Goal: Task Accomplishment & Management: Complete application form

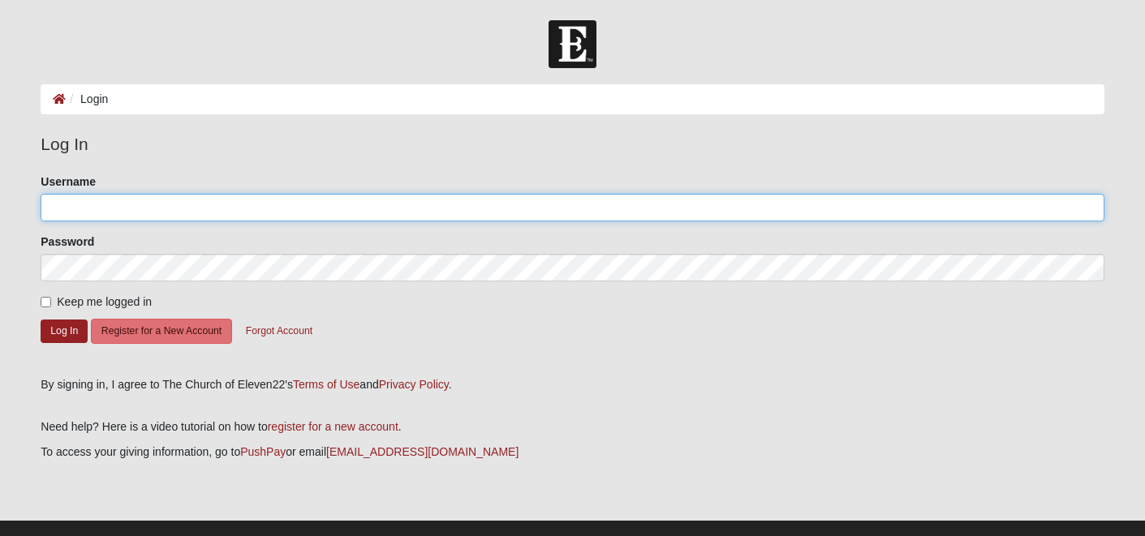
type input "[EMAIL_ADDRESS][DOMAIN_NAME]"
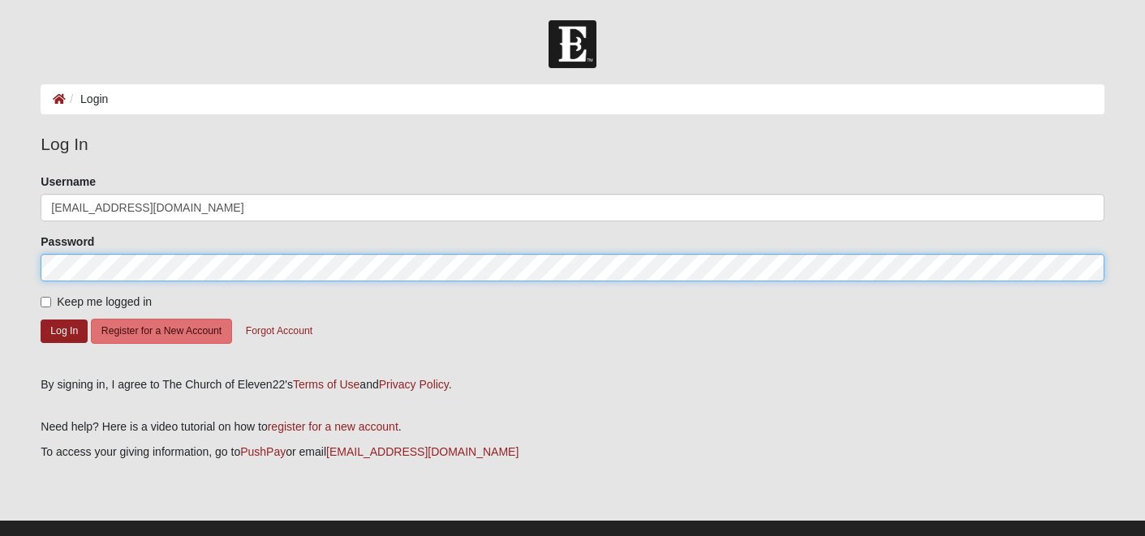
click at [63, 330] on button "Log In" at bounding box center [64, 332] width 47 height 24
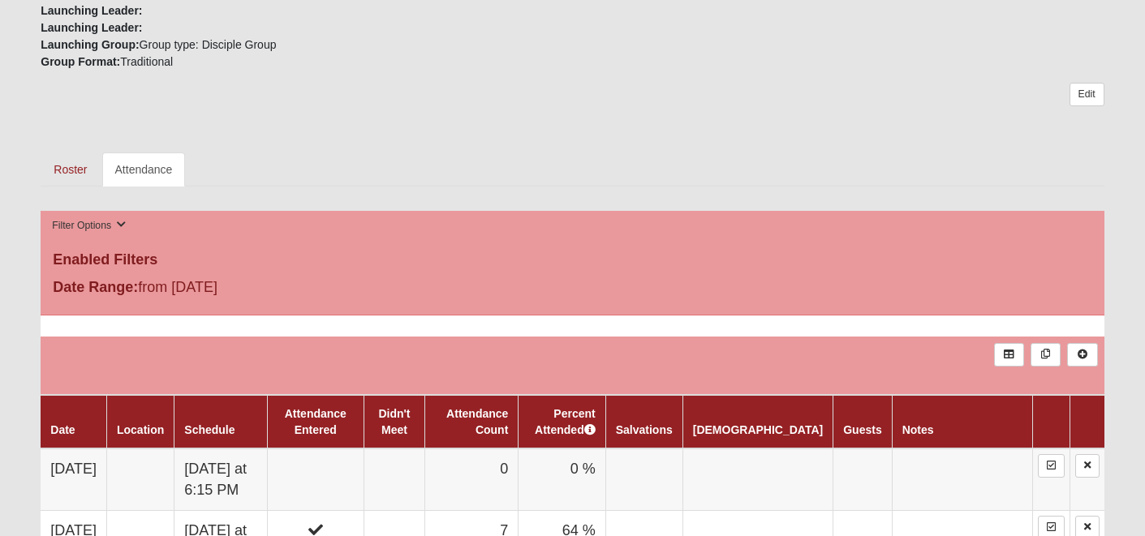
scroll to position [644, 0]
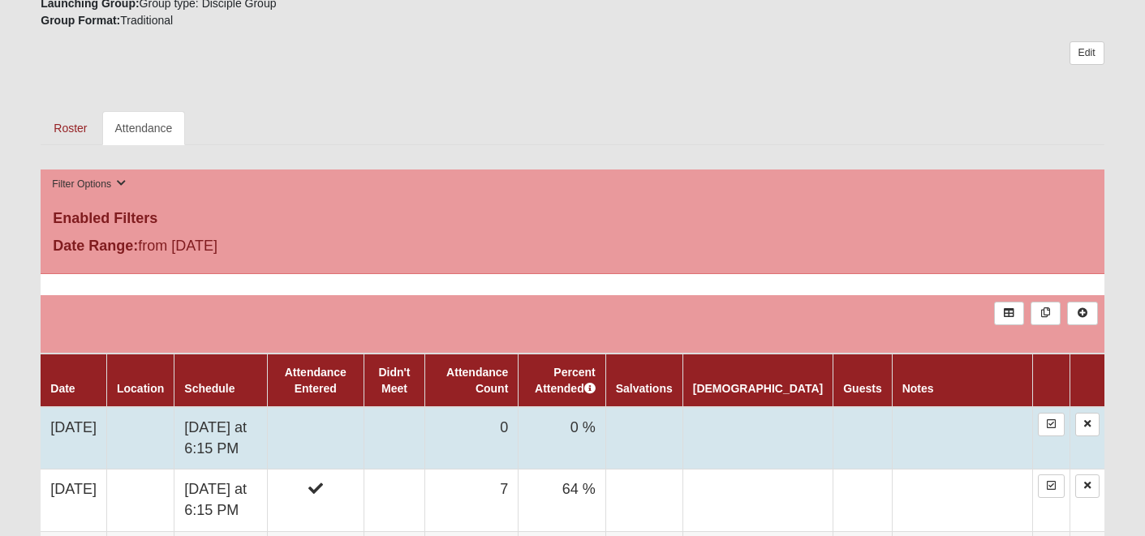
click at [351, 416] on td at bounding box center [315, 438] width 97 height 62
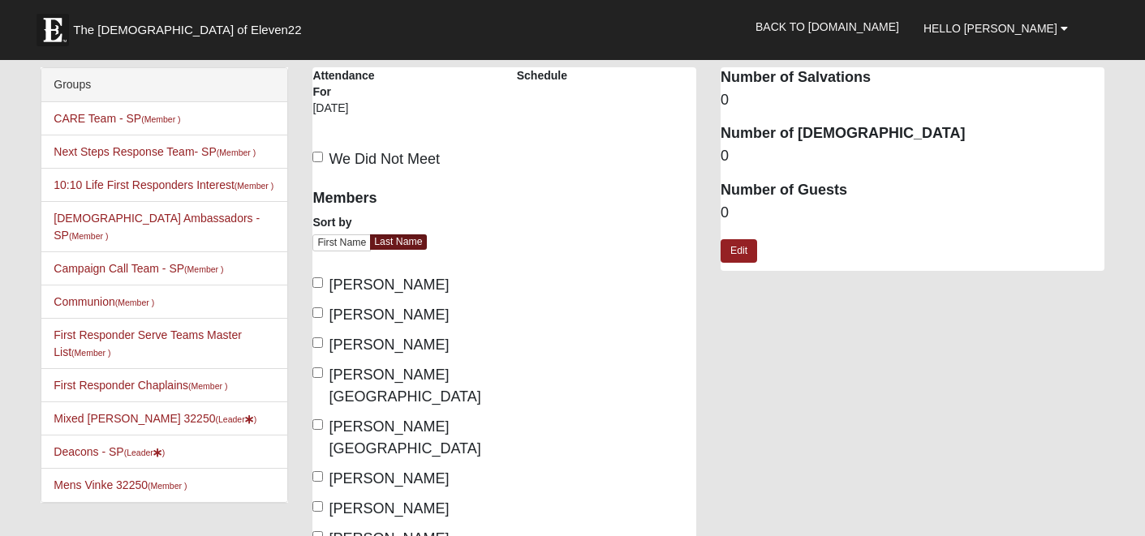
click at [324, 158] on label "We Did Not Meet" at bounding box center [375, 160] width 127 height 22
click at [323, 158] on input "We Did Not Meet" at bounding box center [317, 157] width 11 height 11
checkbox input "true"
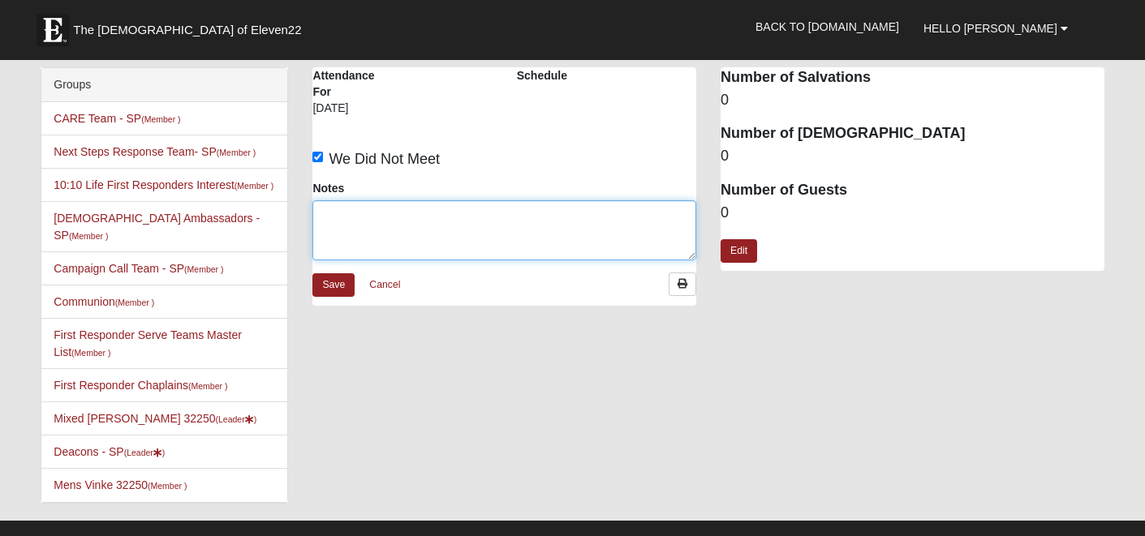
click at [416, 216] on textarea "Notes" at bounding box center [504, 230] width 384 height 60
type textarea "vacation"
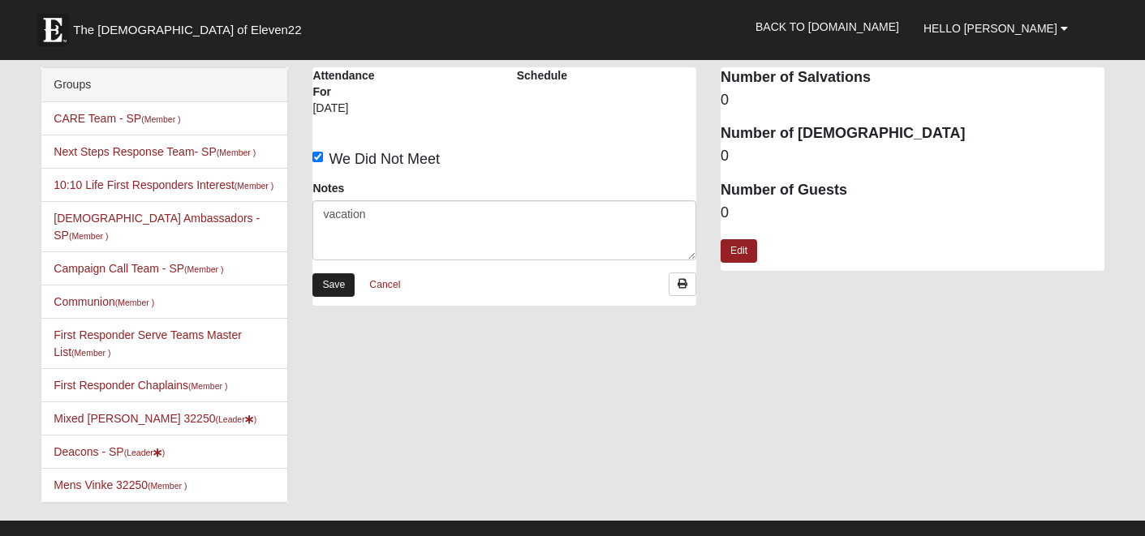
click at [334, 288] on link "Save" at bounding box center [333, 286] width 42 height 24
